Goal: Check status: Check status

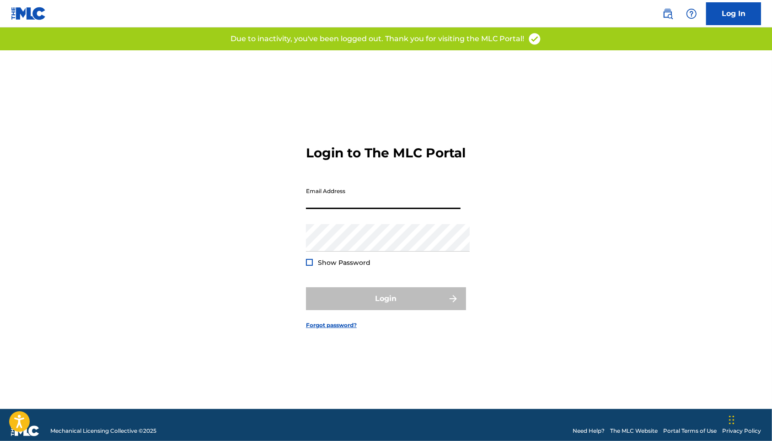
type input "[EMAIL_ADDRESS][DOMAIN_NAME]"
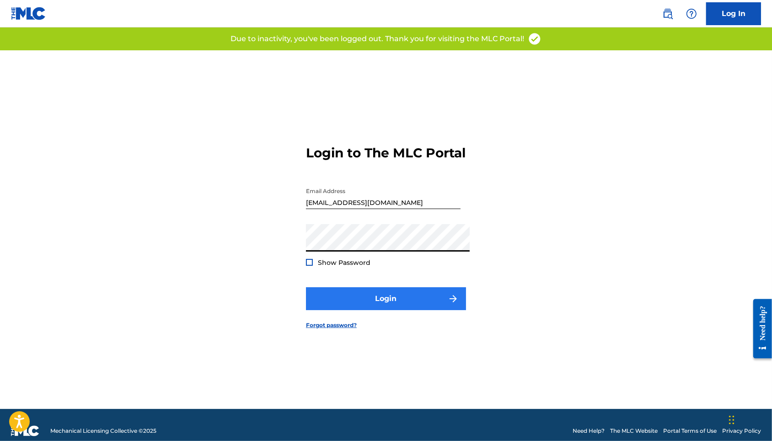
click at [384, 297] on button "Login" at bounding box center [386, 298] width 160 height 23
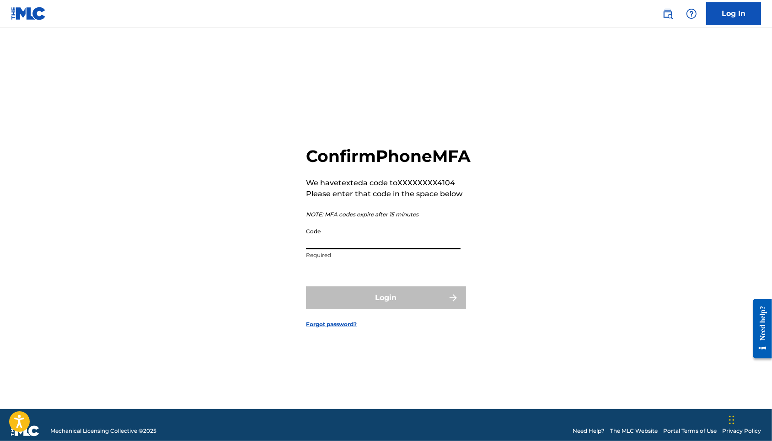
click at [381, 249] on input "Code" at bounding box center [383, 236] width 155 height 26
click at [355, 249] on input "Code" at bounding box center [383, 236] width 155 height 26
paste input "549480"
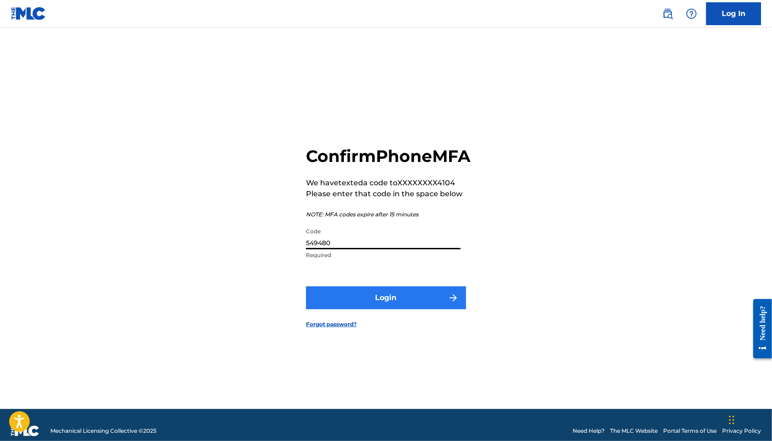
type input "549480"
click at [366, 307] on button "Login" at bounding box center [386, 297] width 160 height 23
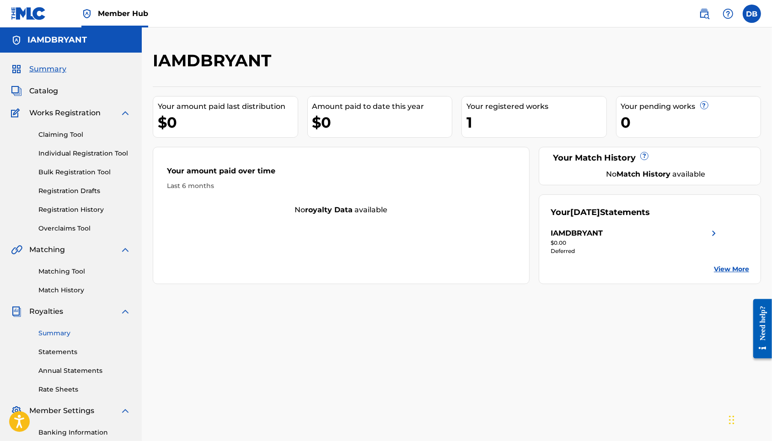
click at [54, 338] on link "Summary" at bounding box center [84, 333] width 92 height 10
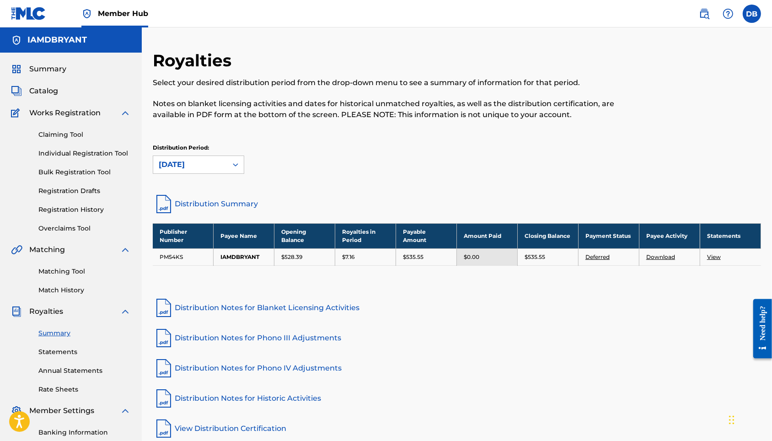
click at [73, 45] on h5 "IAMDBRYANT" at bounding box center [56, 40] width 59 height 11
click at [97, 11] on link "Member Hub" at bounding box center [114, 13] width 67 height 27
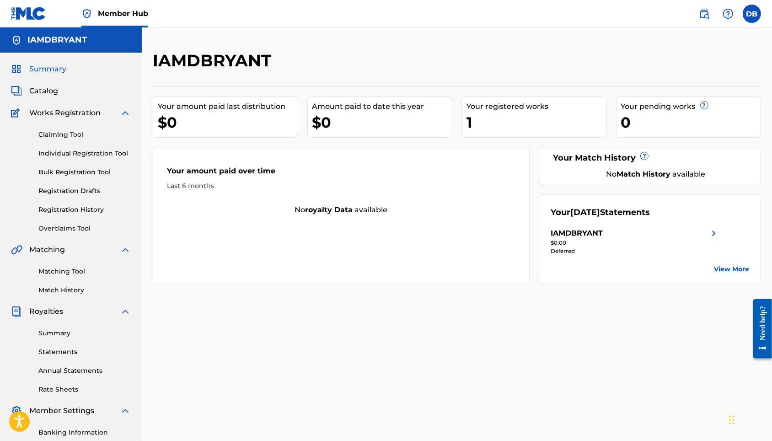
click at [90, 12] on img at bounding box center [86, 13] width 11 height 11
click at [90, 16] on img at bounding box center [86, 13] width 11 height 11
click at [78, 215] on link "Registration History" at bounding box center [84, 210] width 92 height 10
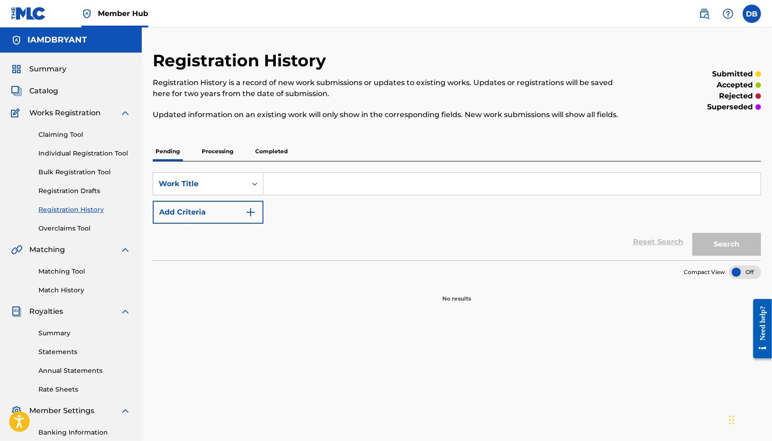
click at [236, 161] on p "Processing" at bounding box center [217, 151] width 37 height 19
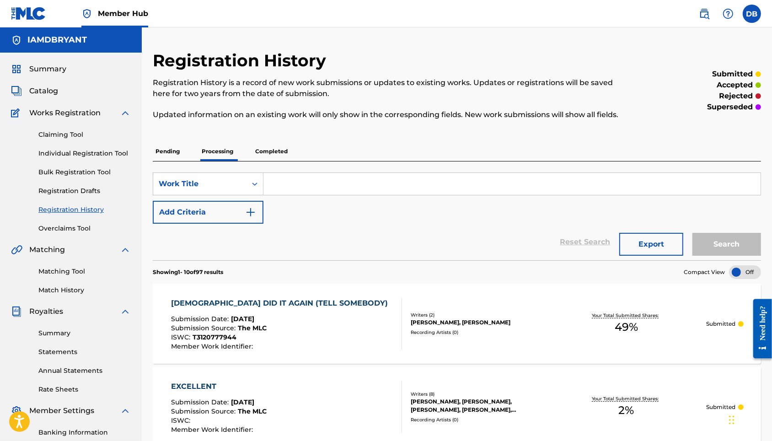
click at [290, 161] on p "Completed" at bounding box center [272, 151] width 38 height 19
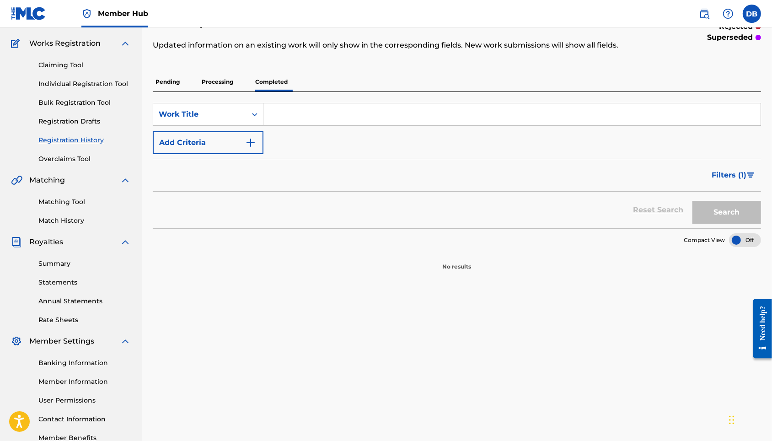
scroll to position [66, 0]
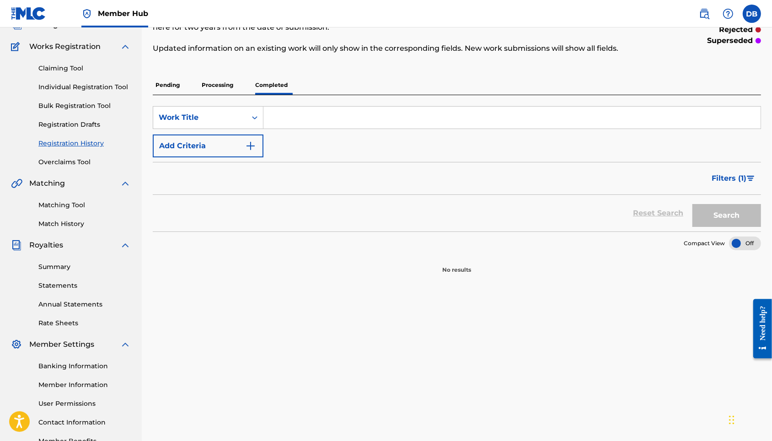
click at [236, 95] on p "Processing" at bounding box center [217, 84] width 37 height 19
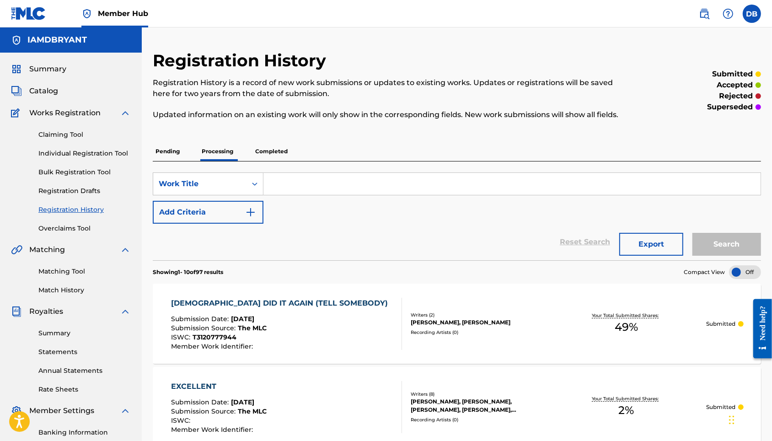
click at [735, 279] on div at bounding box center [745, 272] width 32 height 14
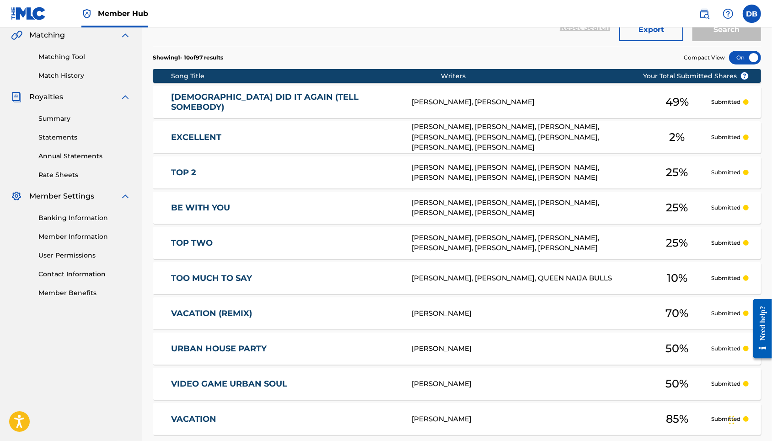
scroll to position [211, 0]
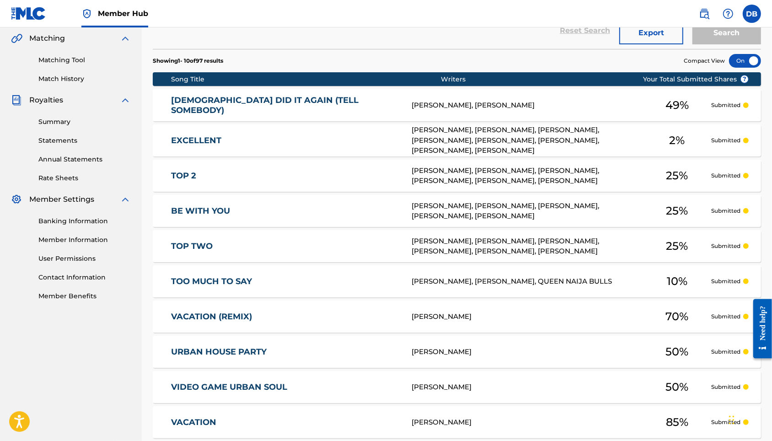
click at [738, 68] on div at bounding box center [745, 61] width 32 height 14
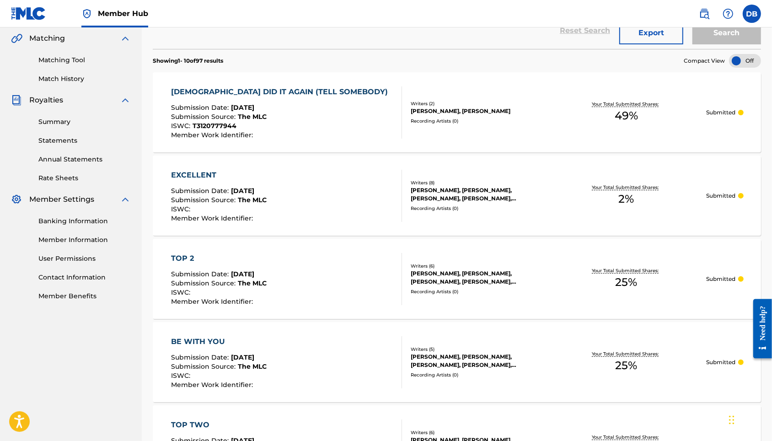
click at [744, 68] on div at bounding box center [745, 61] width 32 height 14
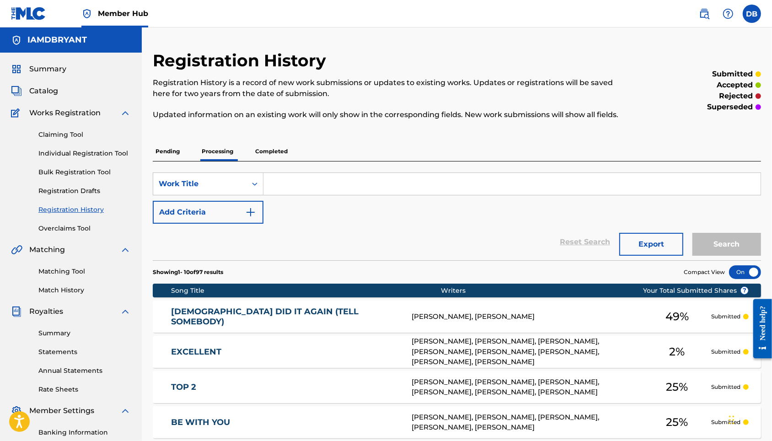
scroll to position [0, 0]
click at [276, 161] on p "Completed" at bounding box center [272, 151] width 38 height 19
